Goal: Find specific page/section: Find specific page/section

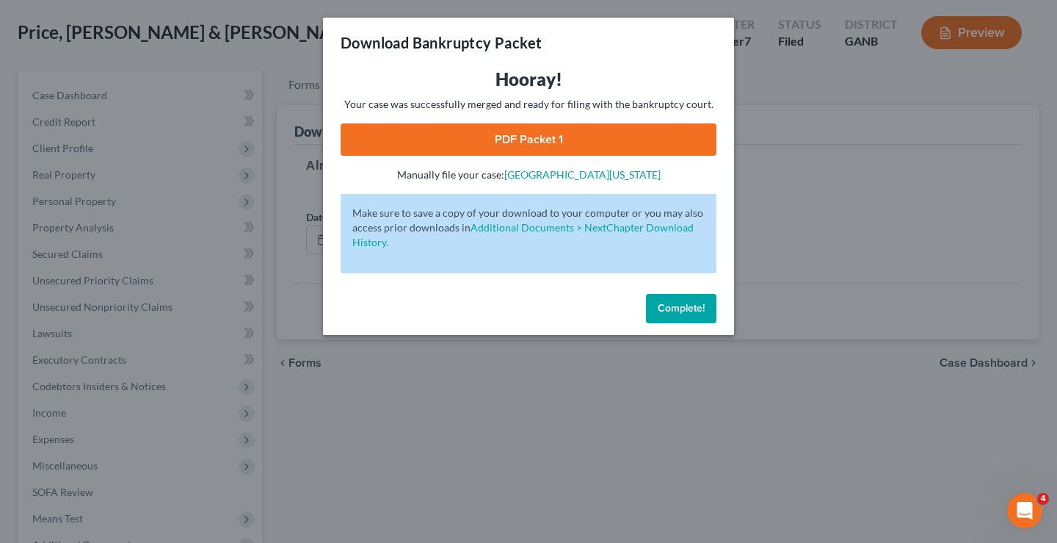
click at [678, 307] on span "Complete!" at bounding box center [681, 308] width 47 height 12
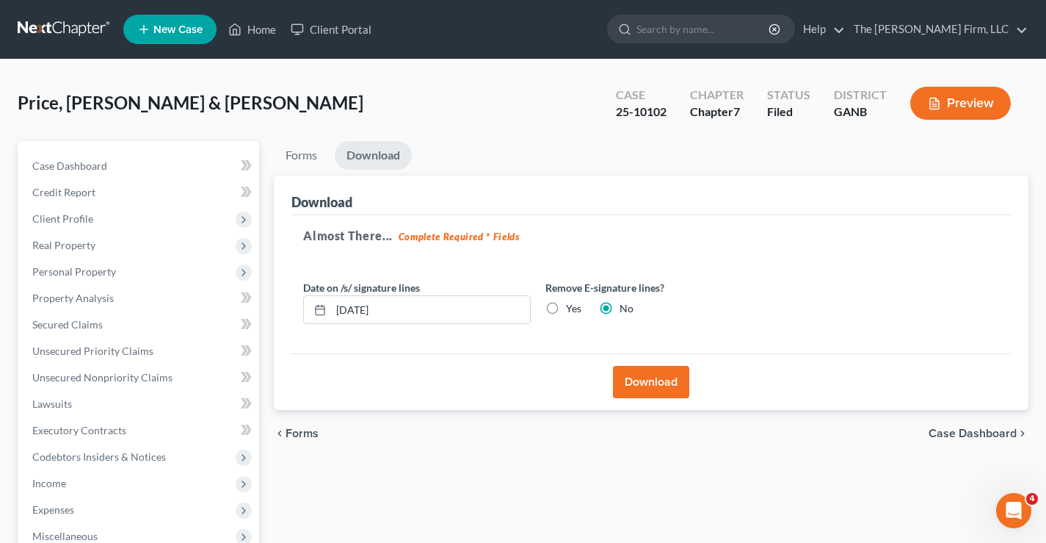
click at [70, 32] on link at bounding box center [65, 29] width 94 height 26
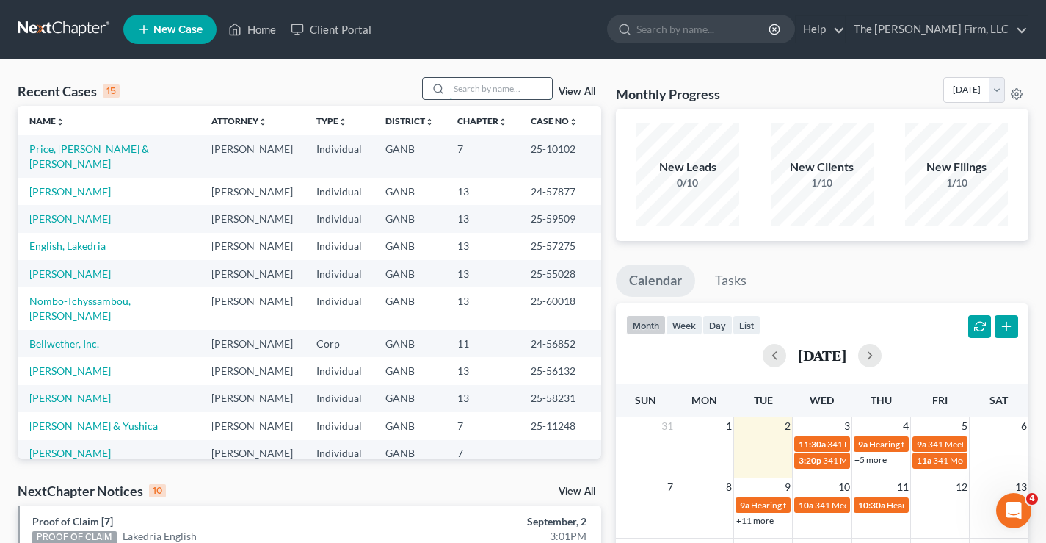
click at [472, 90] on input "search" at bounding box center [500, 88] width 103 height 21
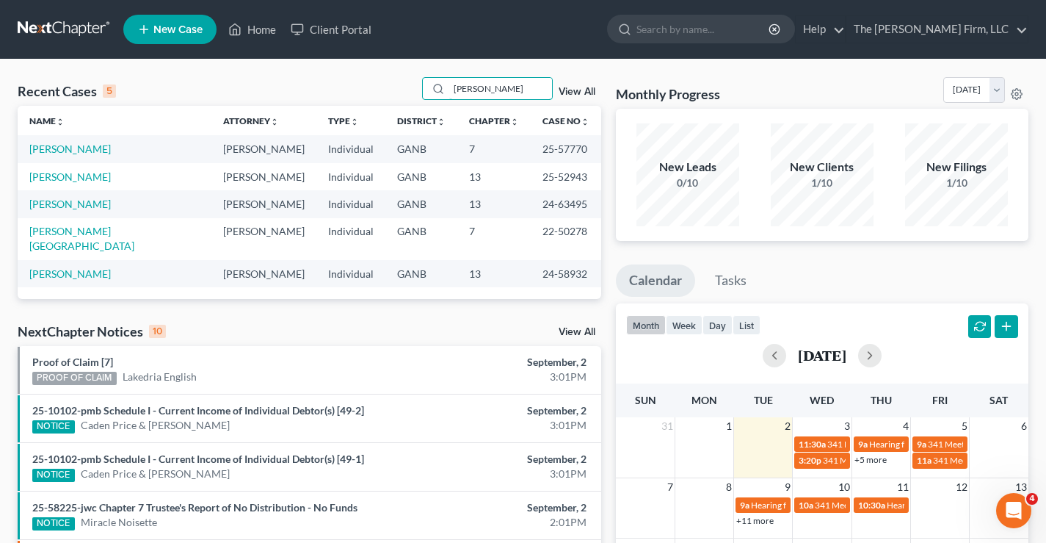
type input "newsome"
drag, startPoint x: 536, startPoint y: 150, endPoint x: 567, endPoint y: 149, distance: 30.8
click at [584, 150] on td "25-57770" at bounding box center [566, 148] width 70 height 27
copy td "25-57770"
